Goal: Information Seeking & Learning: Stay updated

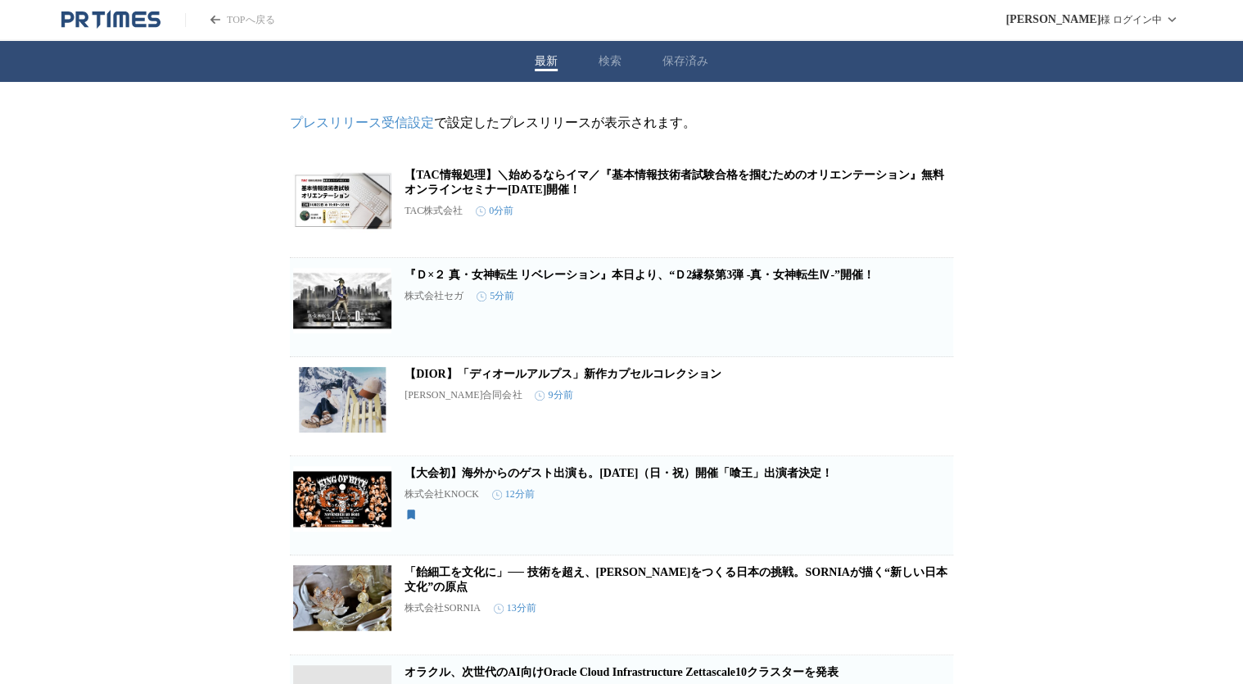
click at [873, 222] on icon "button" at bounding box center [867, 214] width 11 height 15
click at [924, 519] on icon "button" at bounding box center [926, 511] width 11 height 15
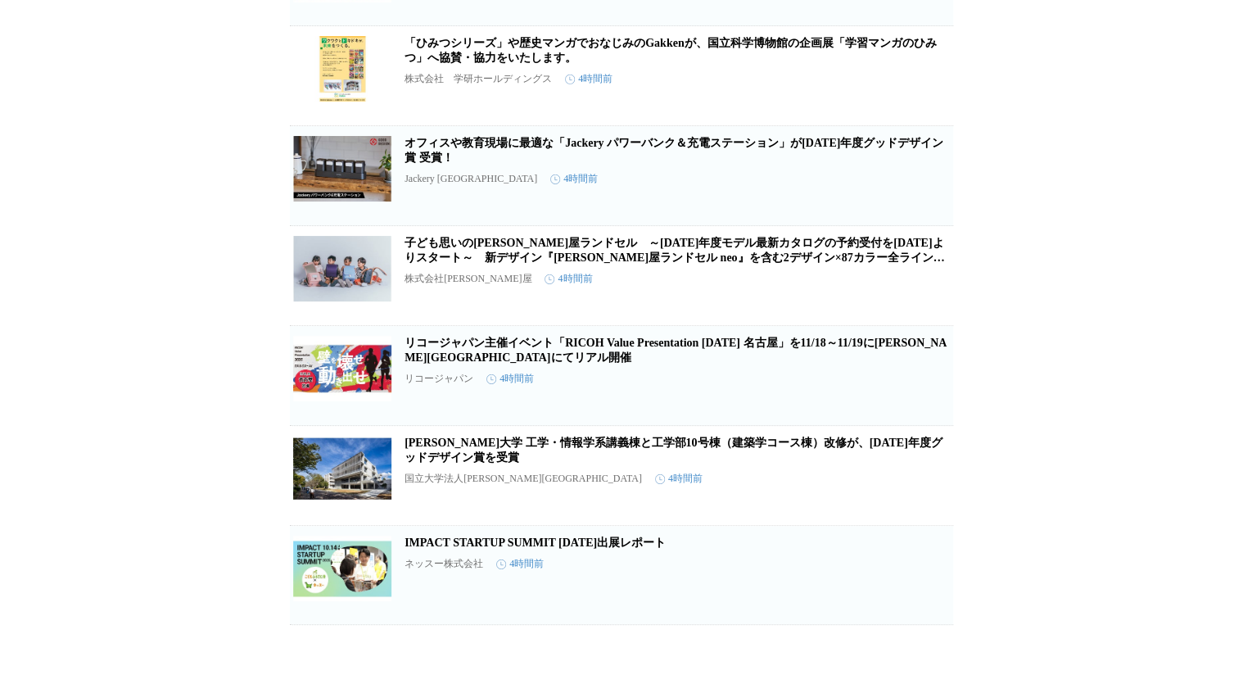
scroll to position [28089, 0]
click at [868, 192] on icon "button" at bounding box center [868, 183] width 20 height 20
click at [869, 292] on icon "button" at bounding box center [868, 283] width 20 height 20
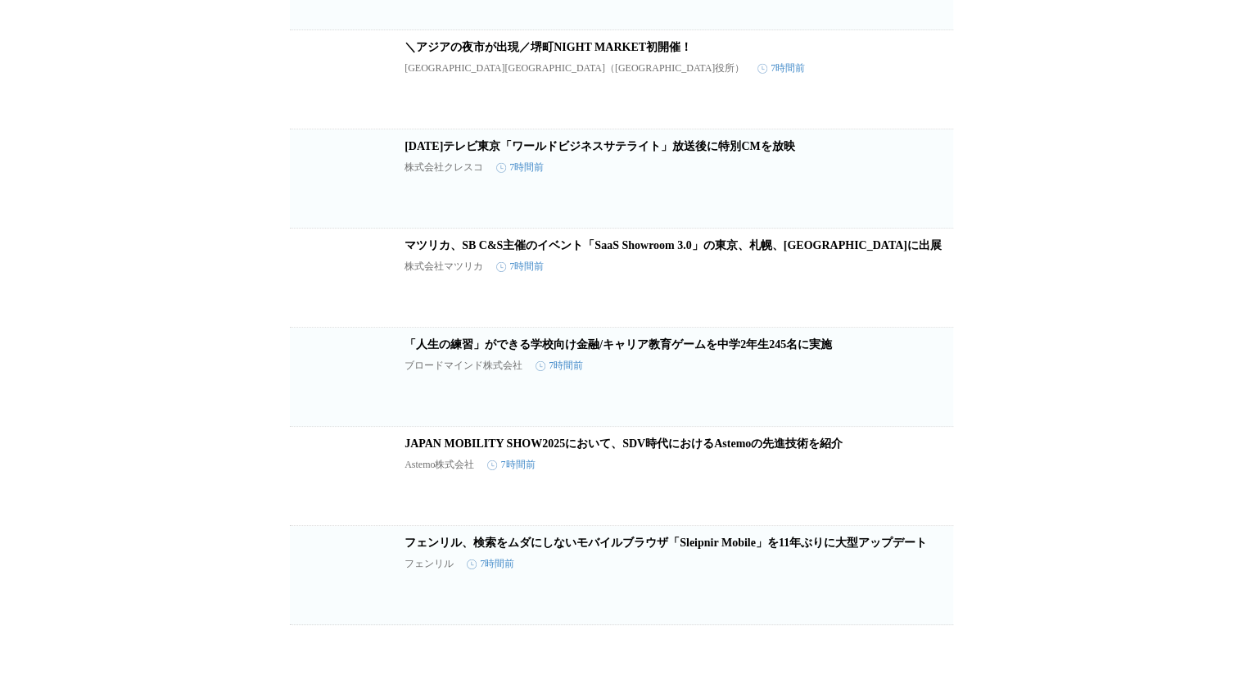
scroll to position [55707, 0]
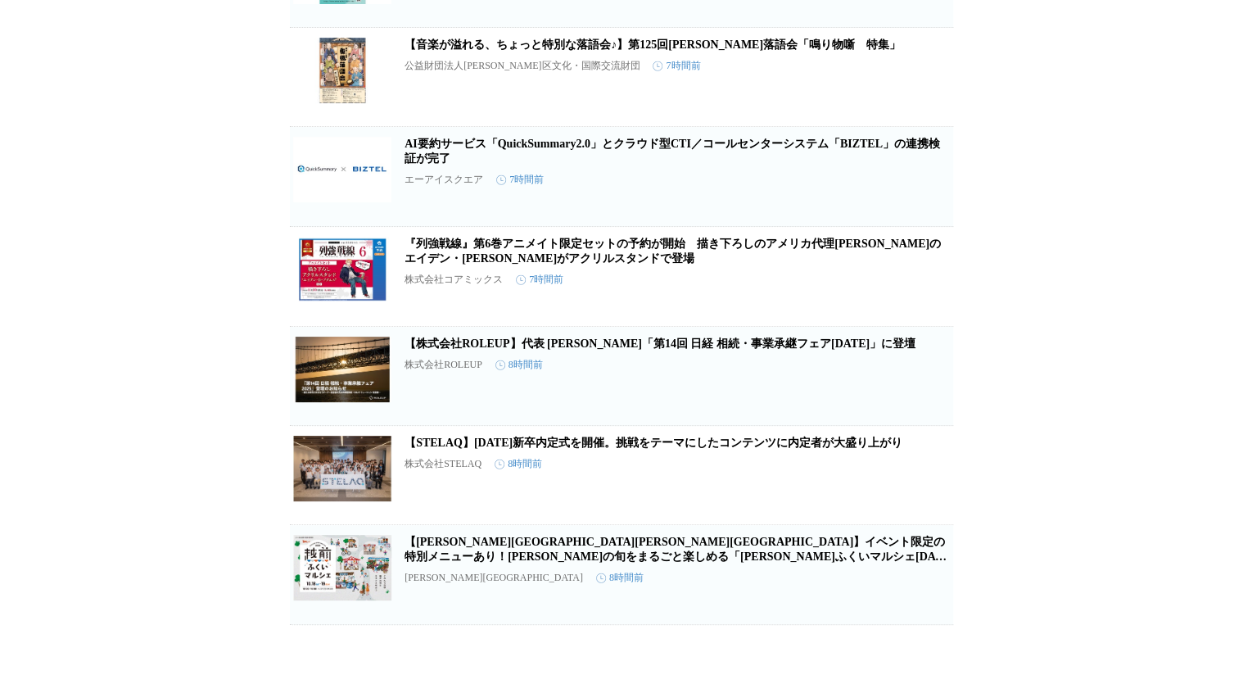
scroll to position [68497, 0]
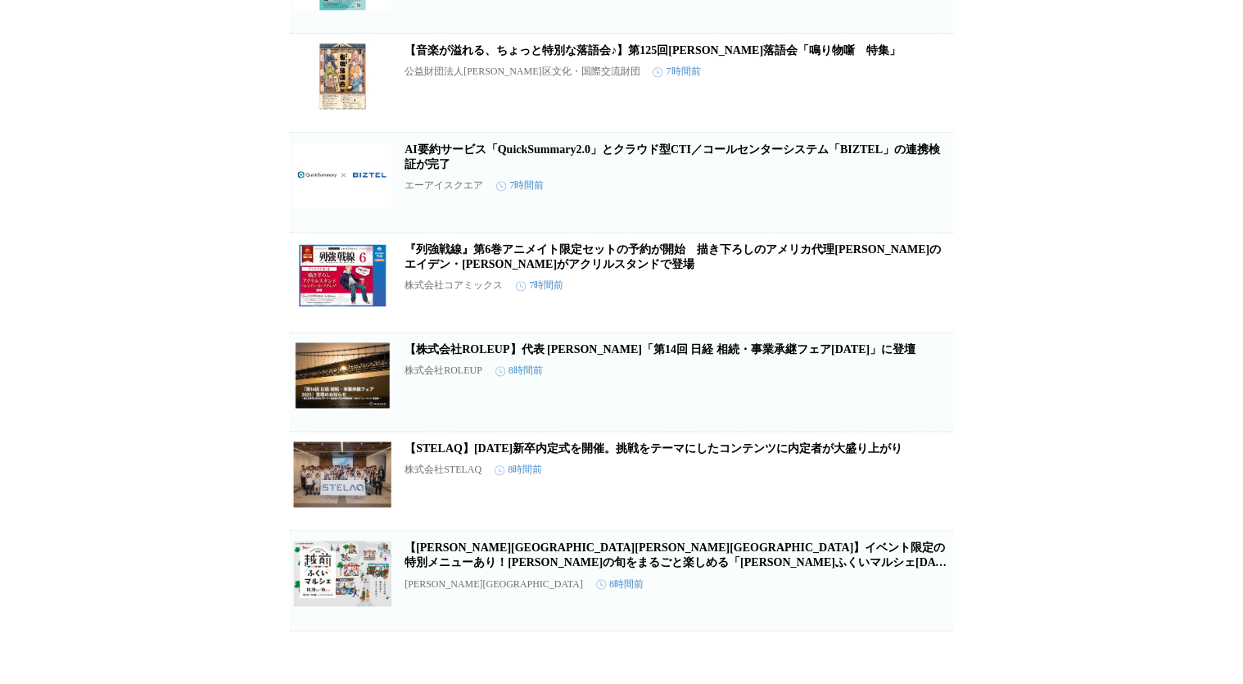
scroll to position [69514, 0]
